Goal: Information Seeking & Learning: Learn about a topic

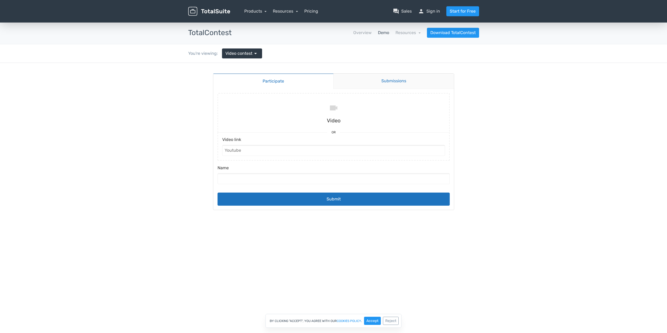
click at [399, 81] on link "Submissions" at bounding box center [393, 81] width 120 height 15
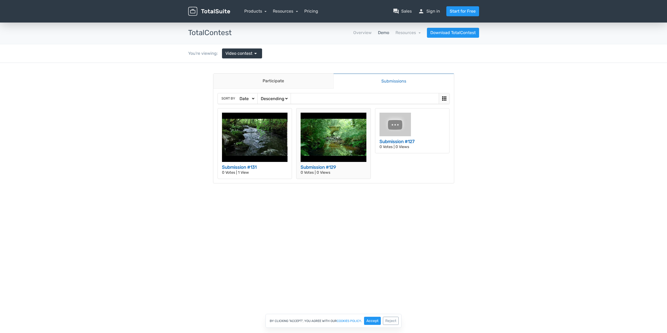
click at [345, 147] on img at bounding box center [333, 137] width 66 height 49
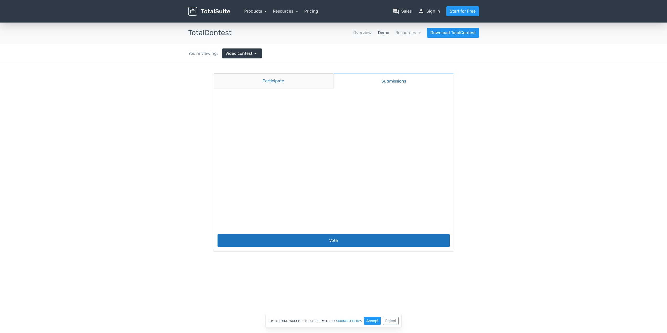
click at [284, 81] on link "Participate" at bounding box center [273, 81] width 120 height 15
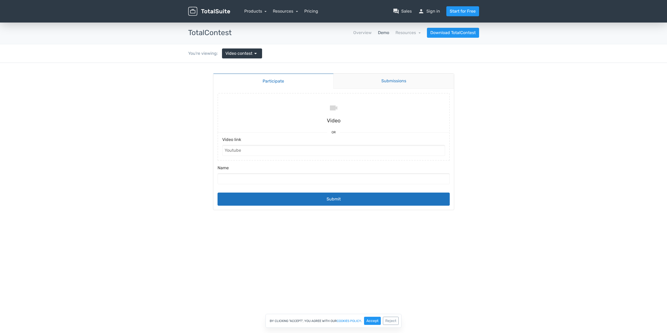
click at [364, 79] on link "Submissions" at bounding box center [393, 81] width 120 height 15
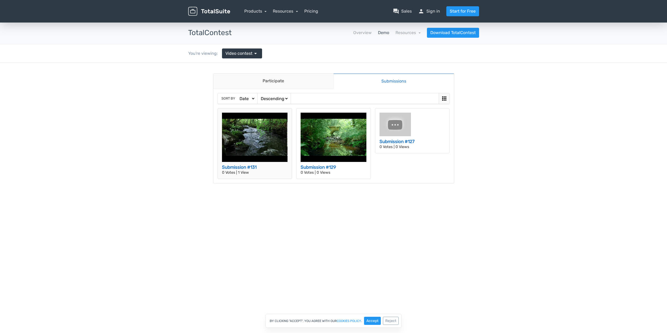
click at [247, 173] on p "0 Votes | 1 View" at bounding box center [255, 173] width 66 height 4
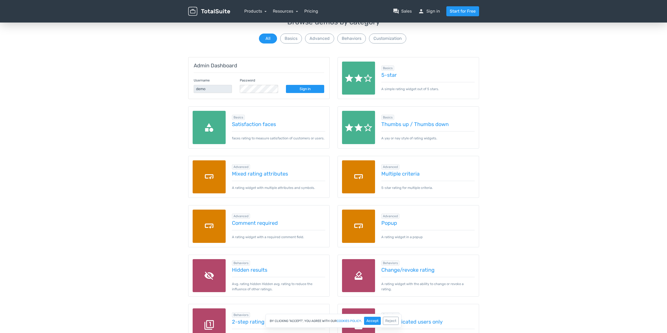
scroll to position [52, 0]
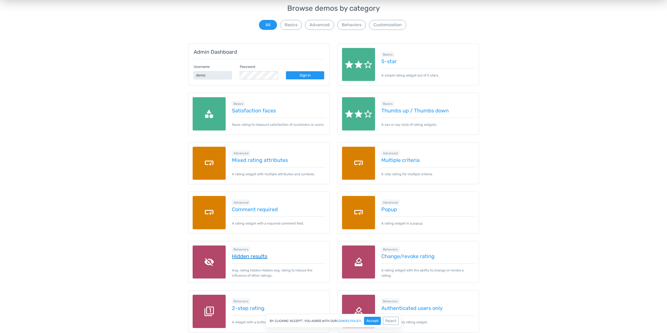
click at [260, 259] on link "Hidden results" at bounding box center [278, 256] width 93 height 6
click at [288, 27] on button "Basics" at bounding box center [291, 25] width 22 height 10
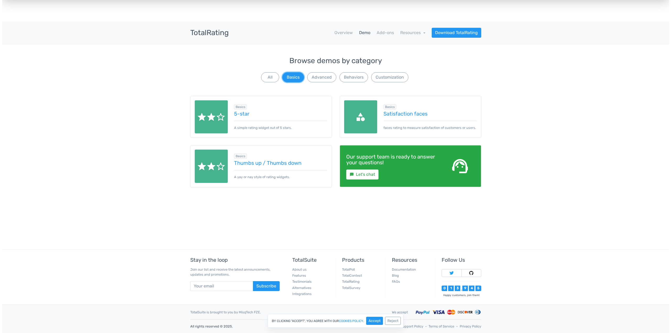
scroll to position [0, 0]
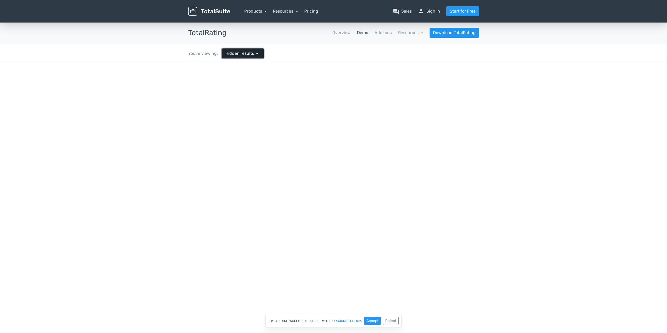
click at [251, 50] on link "Hidden results arrow_drop_down" at bounding box center [243, 53] width 42 height 10
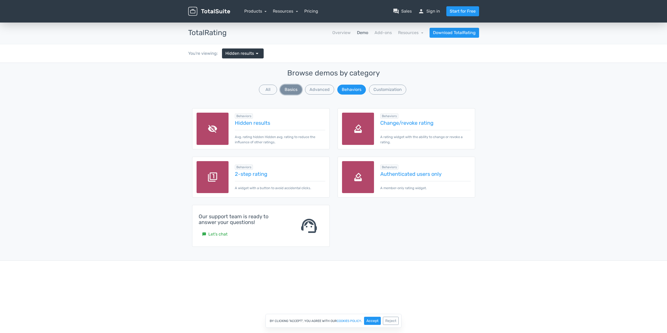
click at [292, 90] on button "Basics" at bounding box center [291, 90] width 22 height 10
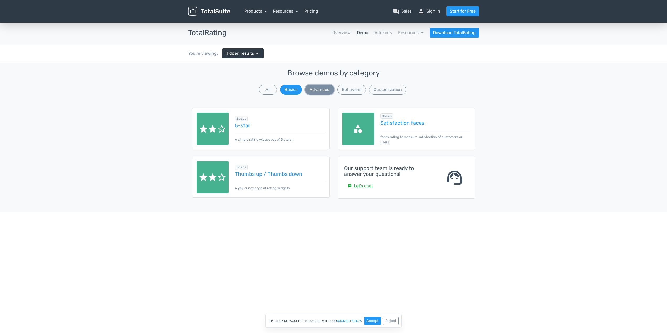
click at [321, 91] on button "Advanced" at bounding box center [319, 90] width 29 height 10
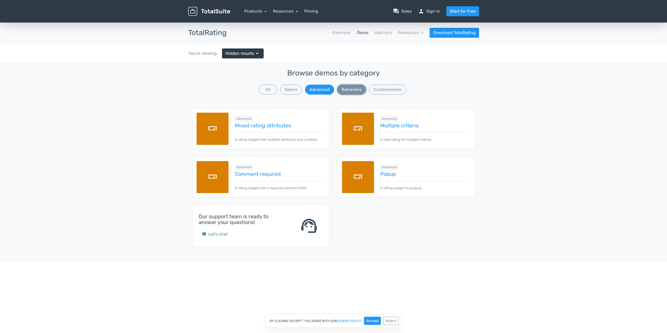
click at [357, 90] on button "Behaviors" at bounding box center [351, 90] width 29 height 10
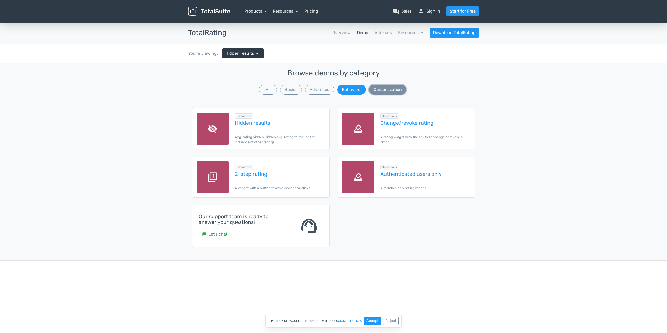
click at [392, 92] on button "Customization" at bounding box center [387, 90] width 37 height 10
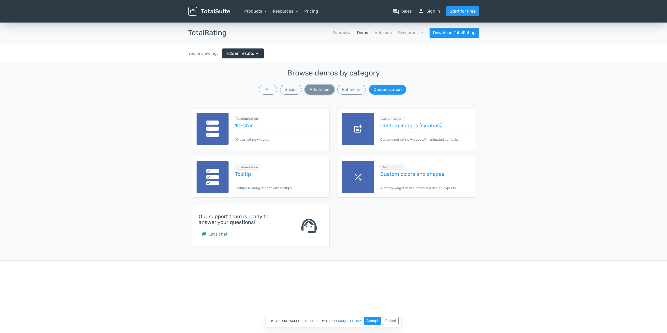
click at [308, 92] on button "Advanced" at bounding box center [319, 90] width 29 height 10
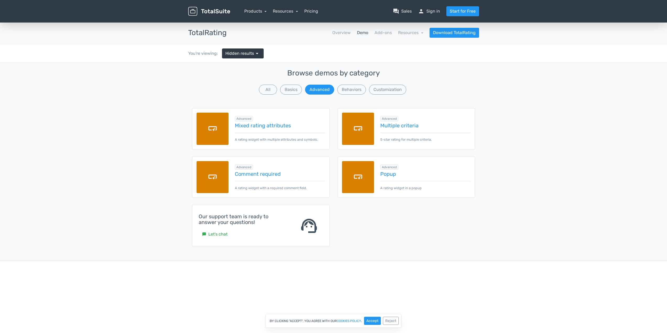
click at [252, 131] on div "Advanced Mixed rating attributes A rating widget with multiple attributes and s…" at bounding box center [276, 128] width 96 height 27
click at [256, 128] on link "Mixed rating attributes" at bounding box center [280, 126] width 90 height 6
